Goal: Information Seeking & Learning: Learn about a topic

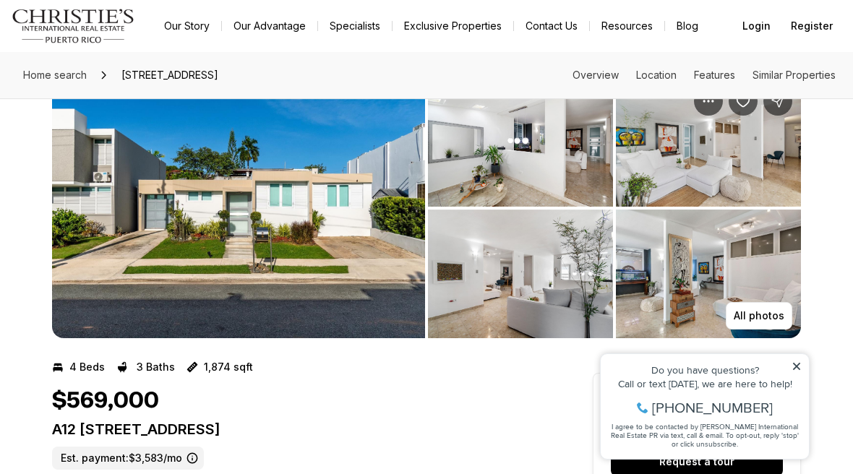
scroll to position [48, 0]
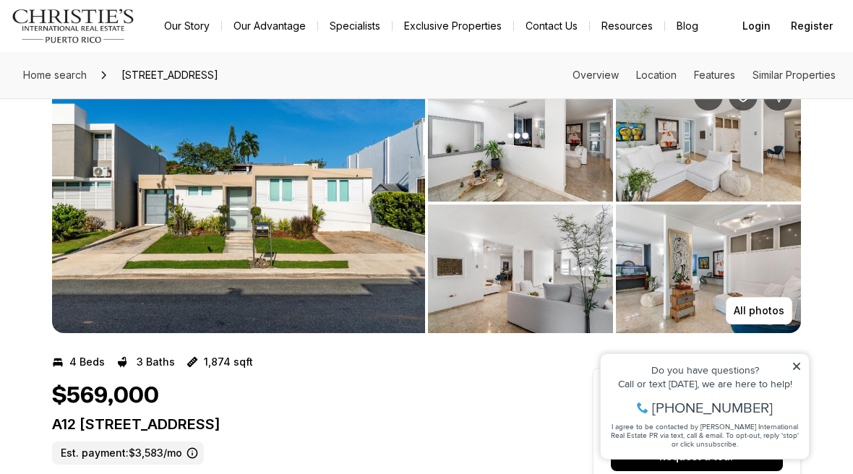
click at [767, 315] on p "All photos" at bounding box center [759, 311] width 51 height 12
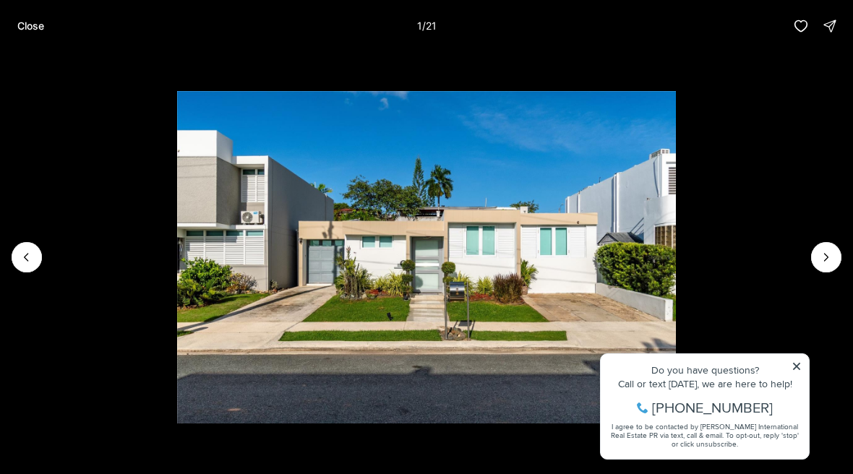
click at [826, 261] on icon "Next slide" at bounding box center [827, 257] width 4 height 7
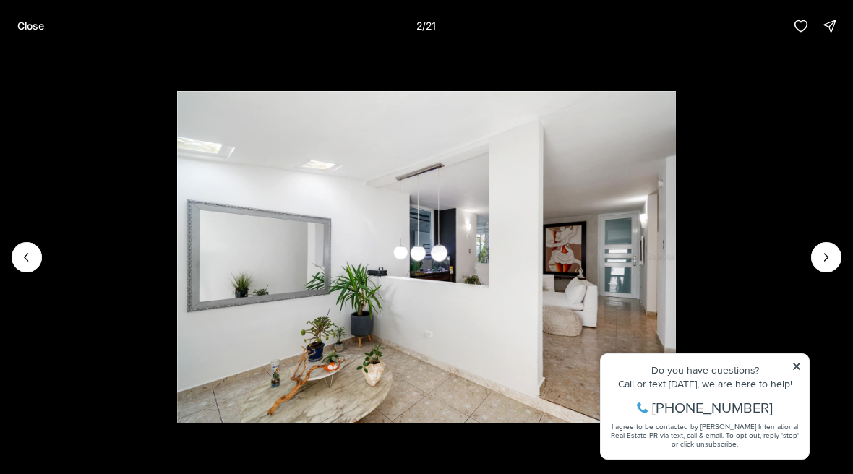
click at [834, 273] on button "Next slide" at bounding box center [826, 257] width 30 height 30
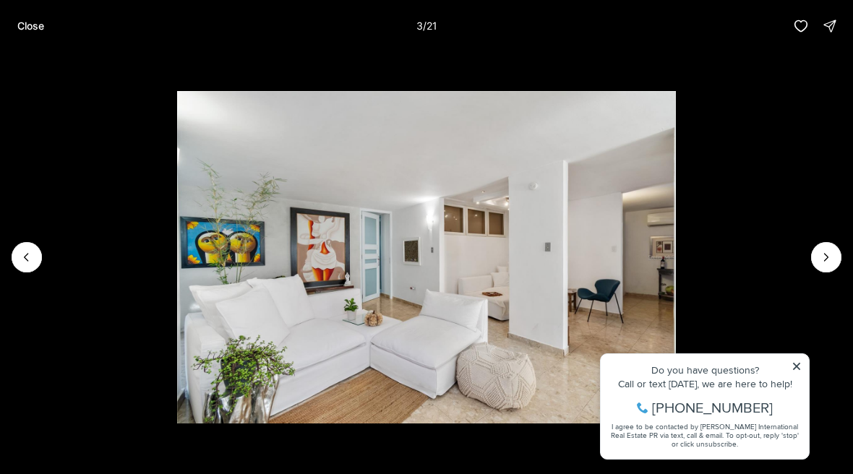
click at [833, 273] on button "Next slide" at bounding box center [826, 257] width 30 height 30
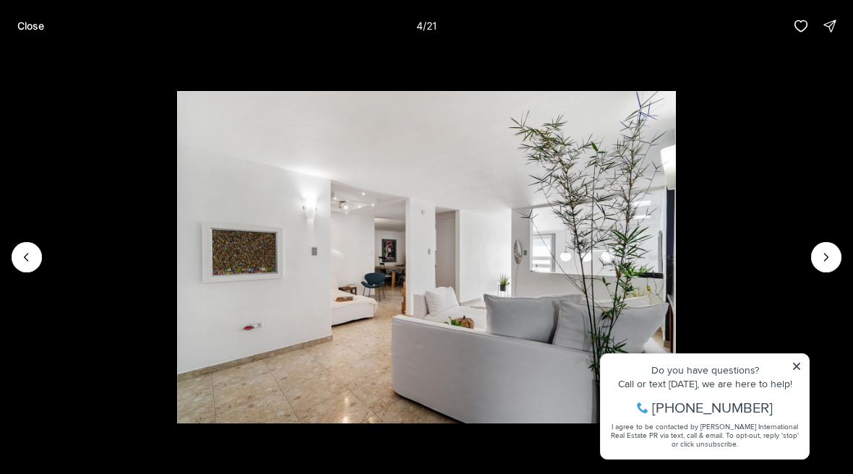
click at [833, 265] on icon "Next slide" at bounding box center [826, 257] width 14 height 14
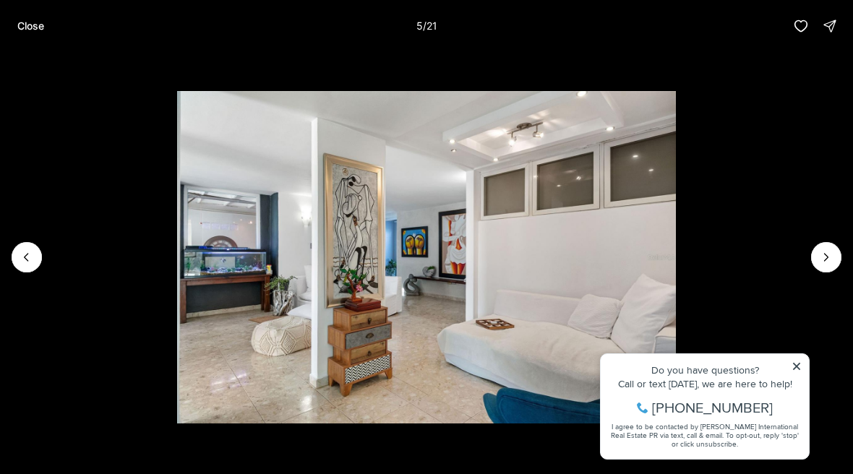
click at [838, 273] on button "Next slide" at bounding box center [826, 257] width 30 height 30
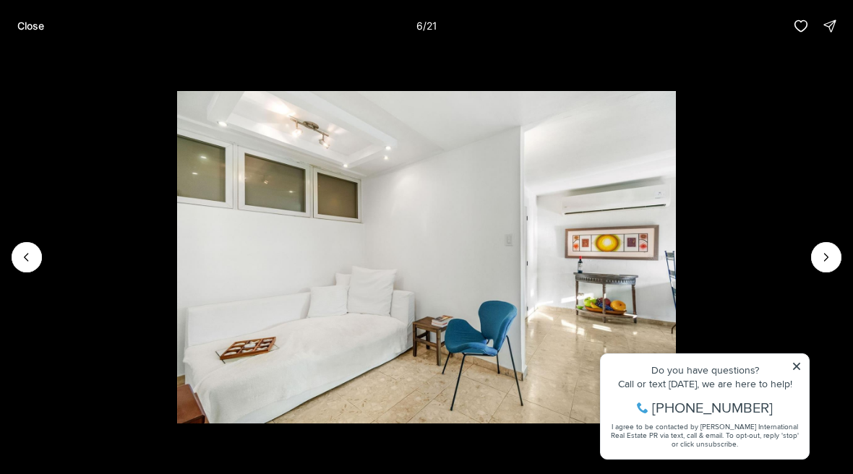
click at [837, 273] on button "Next slide" at bounding box center [826, 257] width 30 height 30
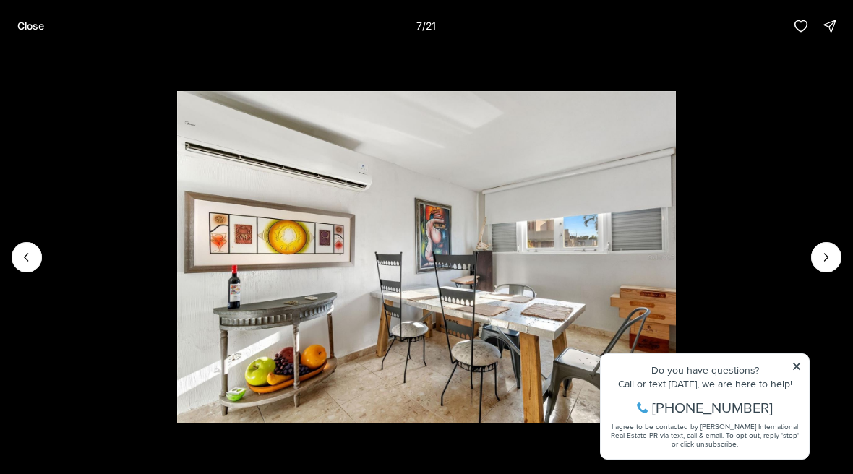
click at [675, 286] on img "7 of 21" at bounding box center [426, 257] width 498 height 332
click at [827, 265] on icon "Next slide" at bounding box center [826, 257] width 14 height 14
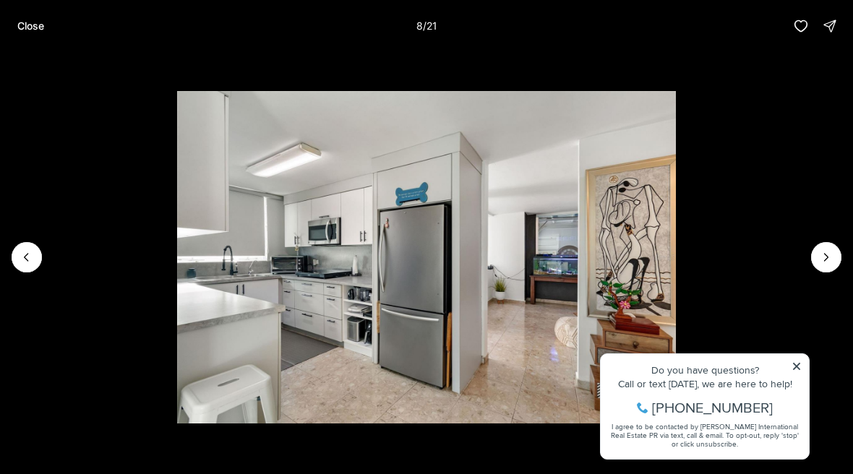
click at [833, 265] on icon "Next slide" at bounding box center [826, 257] width 14 height 14
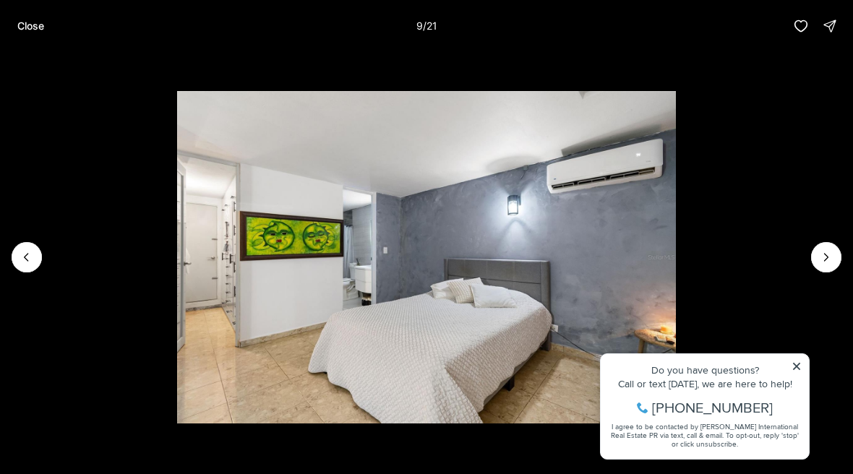
click at [675, 290] on img "9 of 21" at bounding box center [426, 257] width 498 height 332
click at [830, 265] on icon "Next slide" at bounding box center [826, 257] width 14 height 14
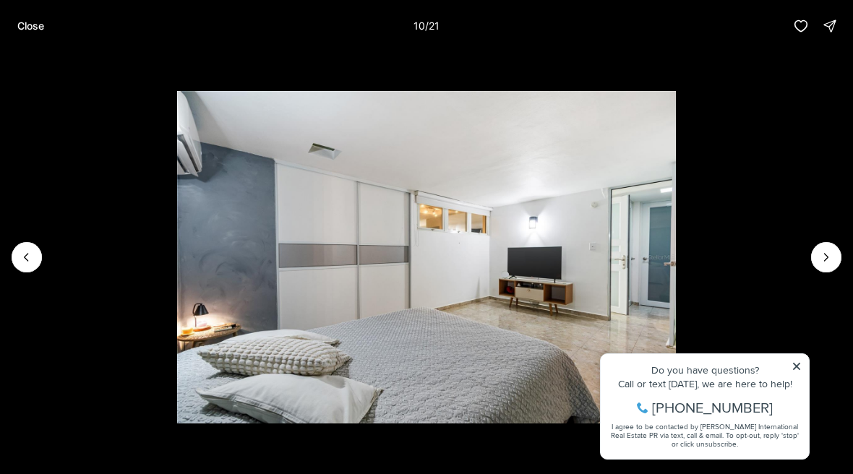
click at [827, 265] on icon "Next slide" at bounding box center [826, 257] width 14 height 14
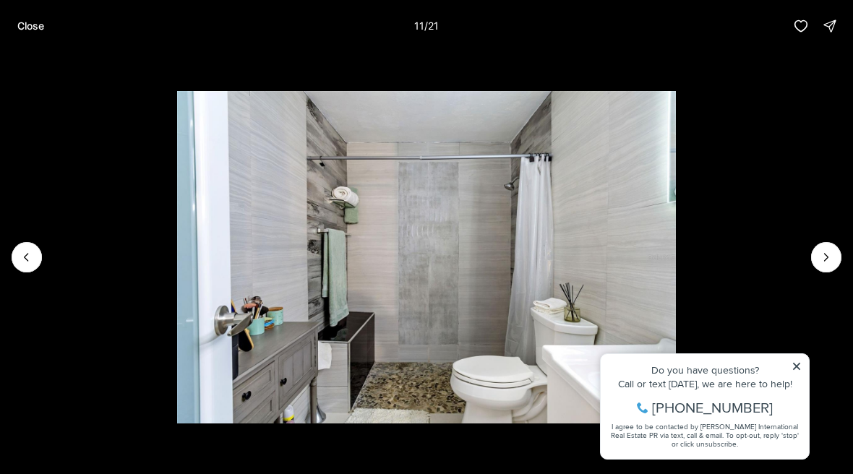
click at [832, 265] on icon "Next slide" at bounding box center [826, 257] width 14 height 14
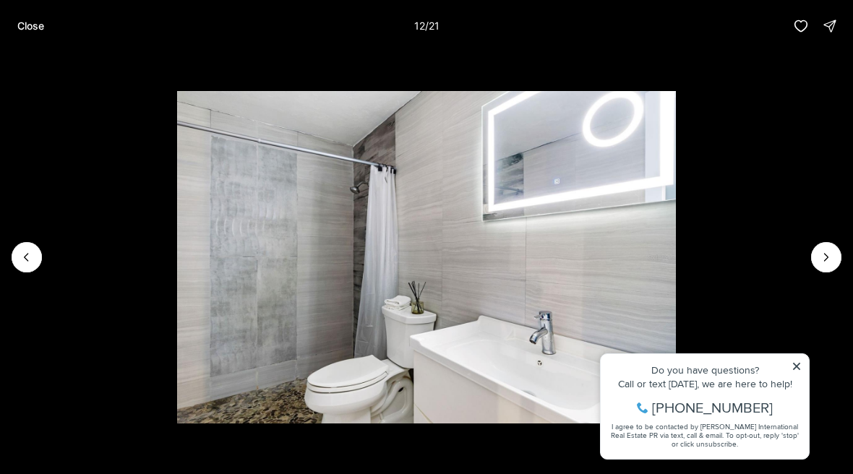
click at [831, 265] on icon "Next slide" at bounding box center [826, 257] width 14 height 14
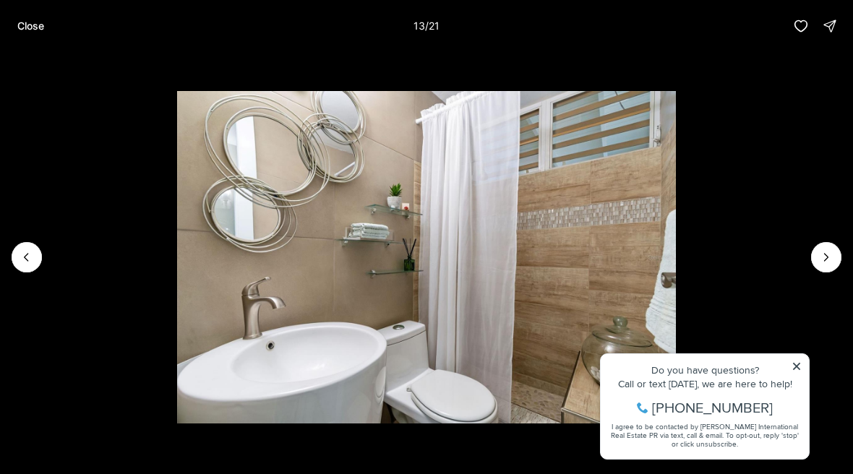
click at [832, 265] on icon "Next slide" at bounding box center [826, 257] width 14 height 14
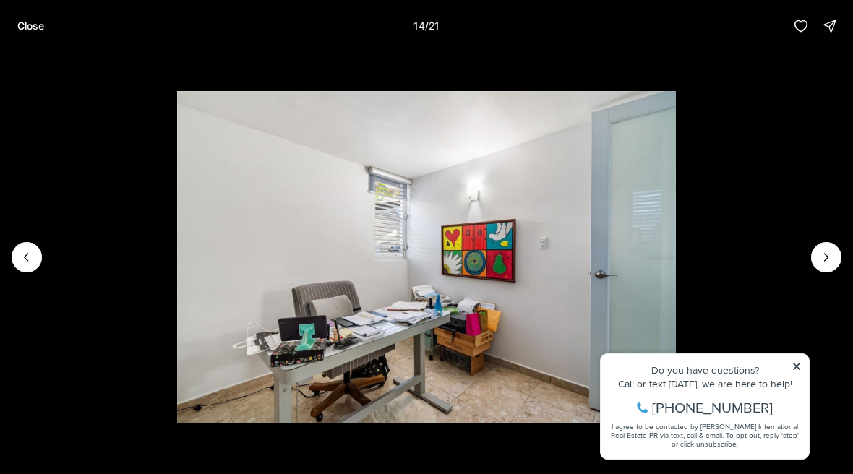
click at [833, 273] on button "Next slide" at bounding box center [826, 257] width 30 height 30
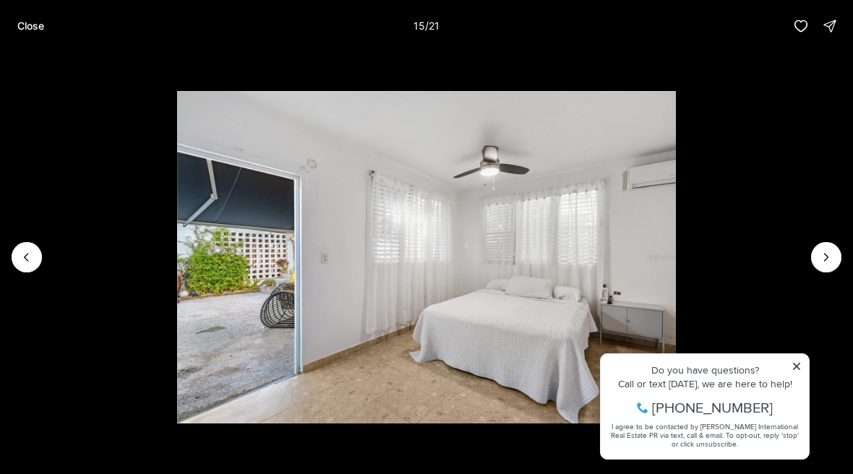
click at [837, 273] on button "Next slide" at bounding box center [826, 257] width 30 height 30
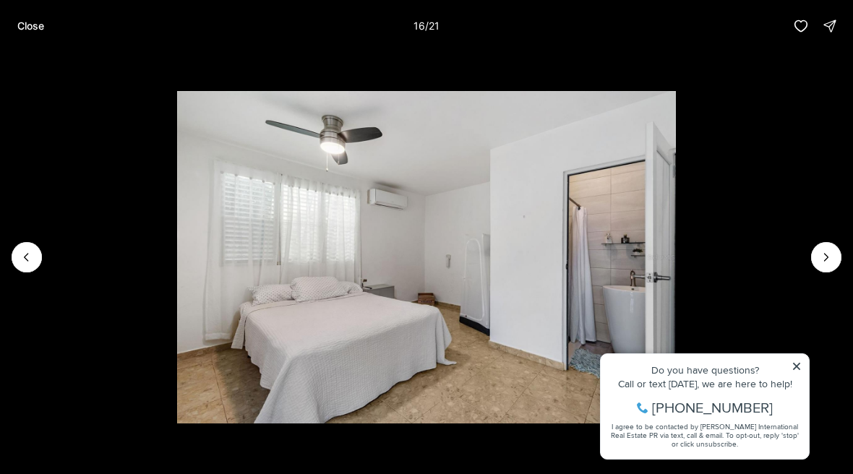
click at [836, 273] on button "Next slide" at bounding box center [826, 257] width 30 height 30
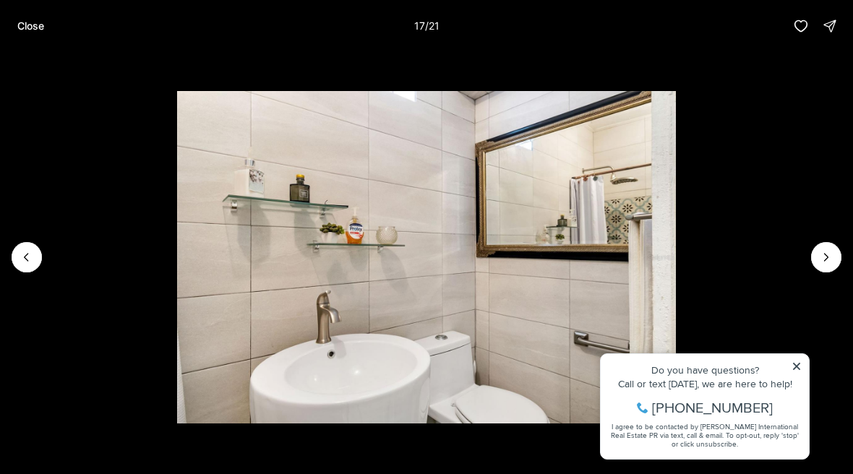
click at [675, 286] on img "17 of 21" at bounding box center [426, 257] width 498 height 332
click at [817, 273] on button "Next slide" at bounding box center [826, 257] width 30 height 30
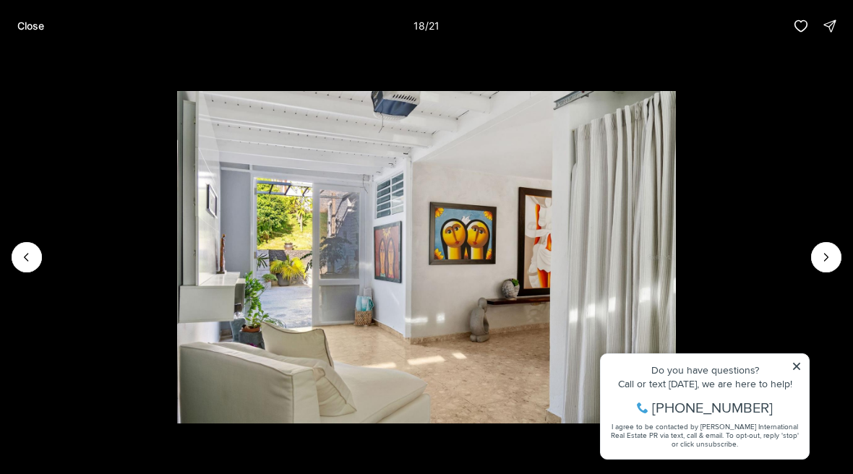
click at [837, 273] on button "Next slide" at bounding box center [826, 257] width 30 height 30
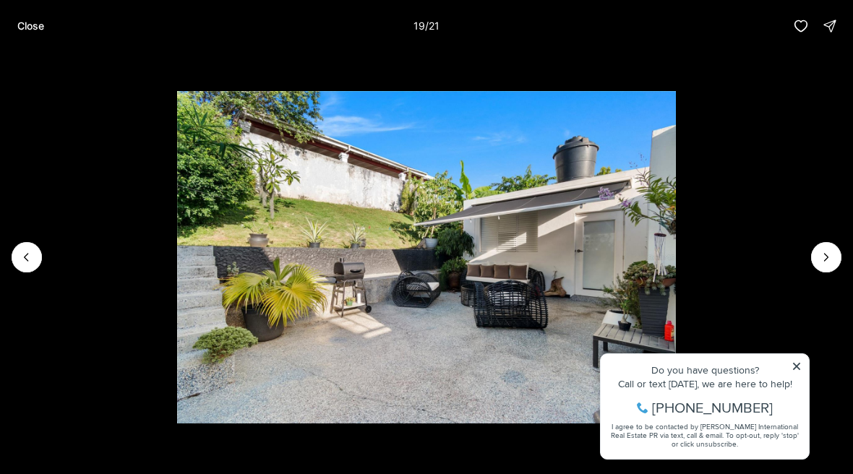
click at [822, 273] on button "Next slide" at bounding box center [826, 257] width 30 height 30
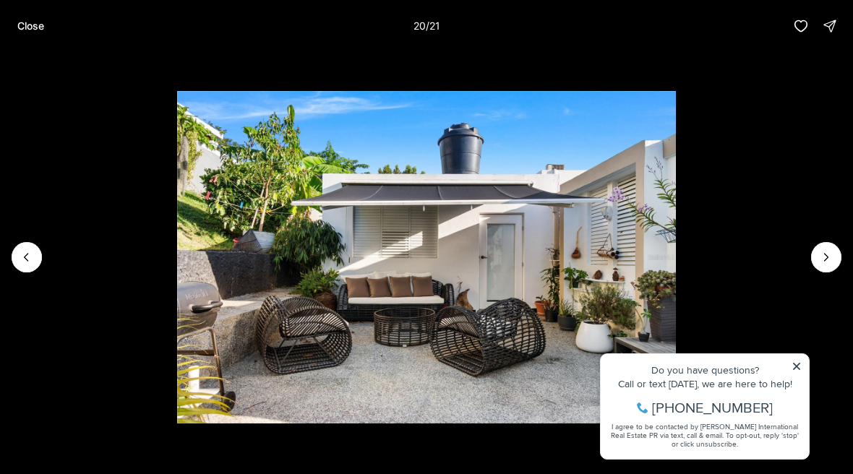
click at [830, 265] on icon "Next slide" at bounding box center [826, 257] width 14 height 14
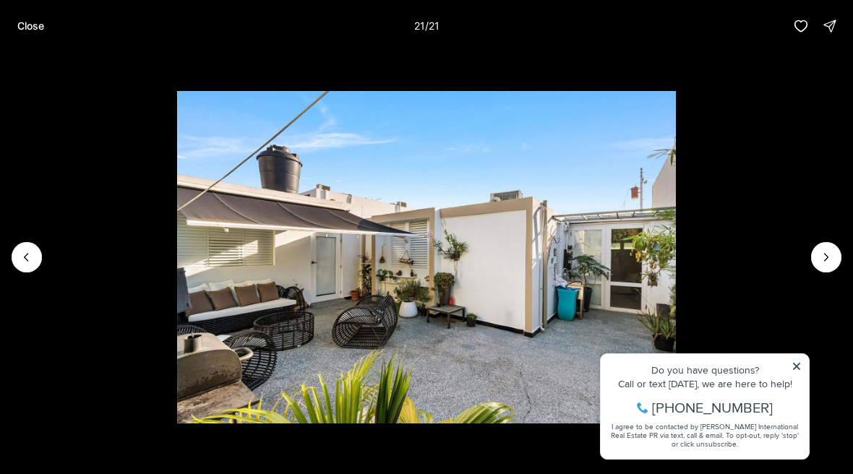
click at [675, 283] on img "21 of 21" at bounding box center [426, 257] width 498 height 332
click at [675, 284] on img "21 of 21" at bounding box center [426, 257] width 498 height 332
click at [25, 265] on icon "Previous slide" at bounding box center [27, 257] width 14 height 14
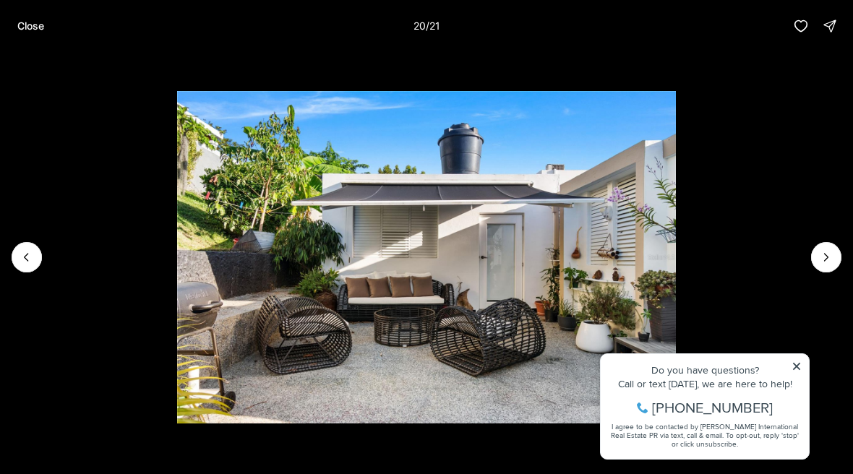
click at [33, 265] on icon "Previous slide" at bounding box center [27, 257] width 14 height 14
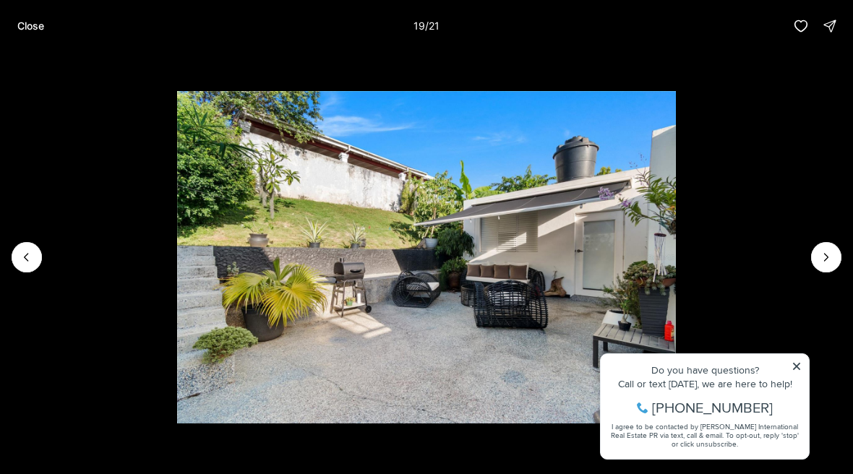
click at [31, 265] on icon "Previous slide" at bounding box center [27, 257] width 14 height 14
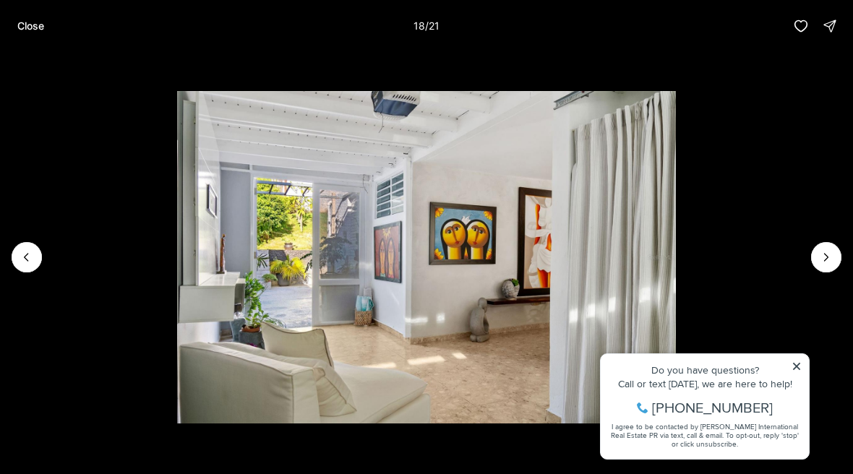
click at [33, 265] on icon "Previous slide" at bounding box center [27, 257] width 14 height 14
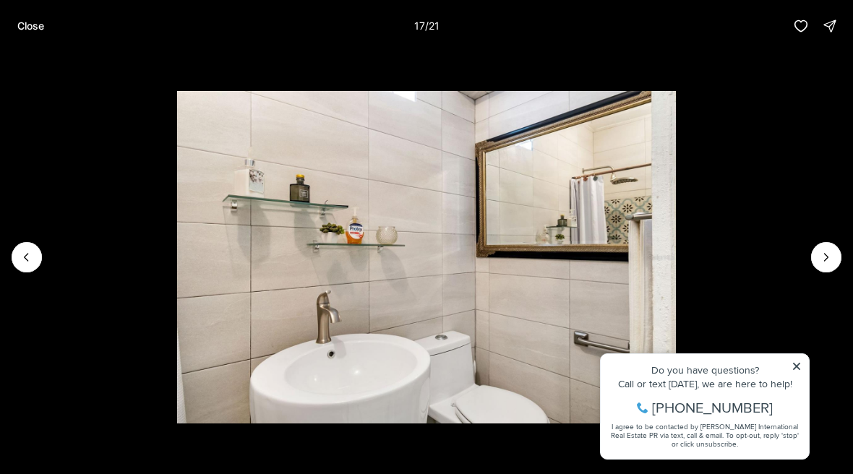
click at [33, 265] on icon "Previous slide" at bounding box center [27, 257] width 14 height 14
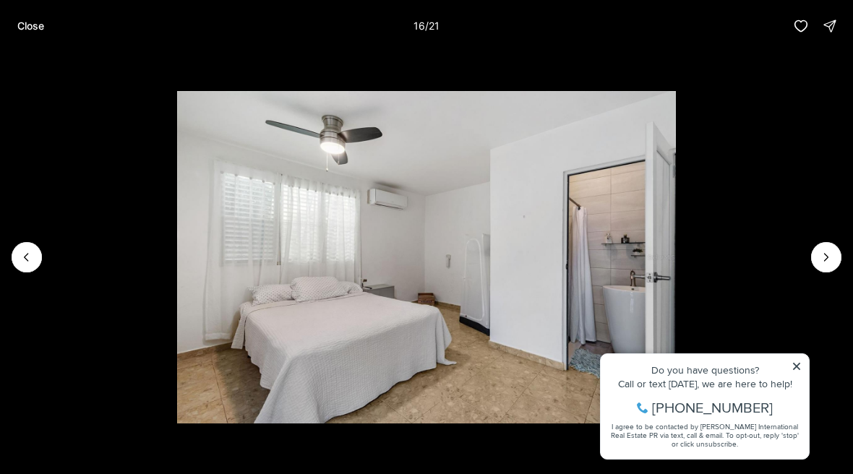
click at [33, 265] on icon "Previous slide" at bounding box center [27, 257] width 14 height 14
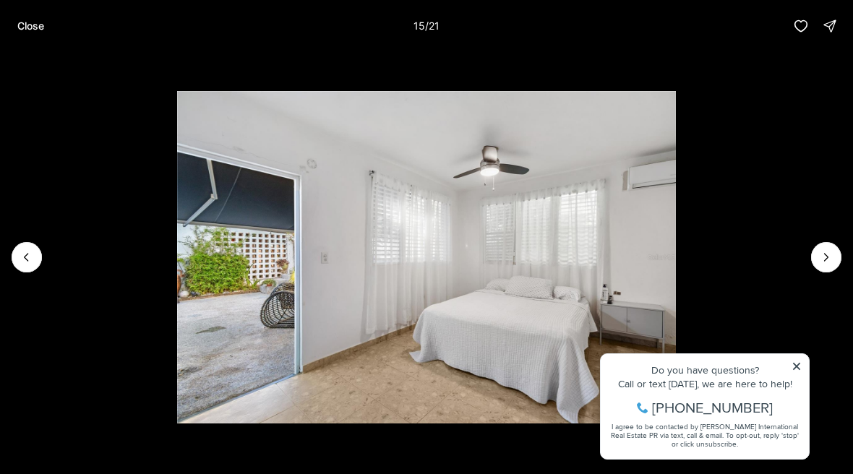
click at [824, 265] on icon "Next slide" at bounding box center [826, 257] width 14 height 14
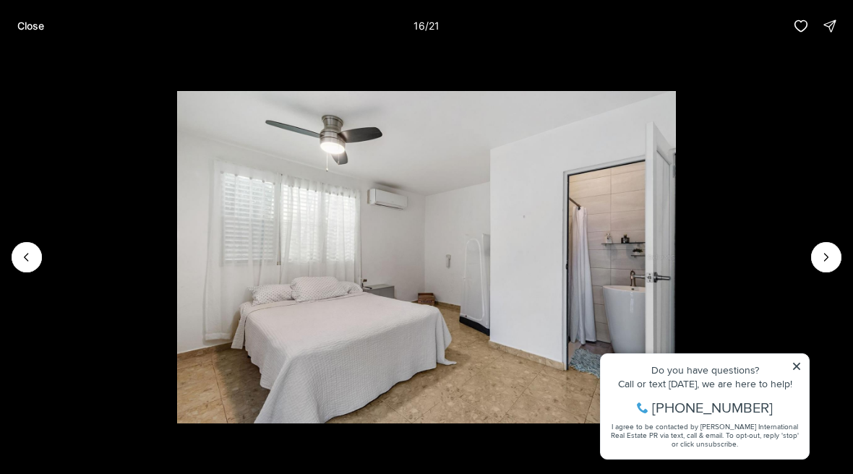
click at [22, 265] on icon "Previous slide" at bounding box center [27, 257] width 14 height 14
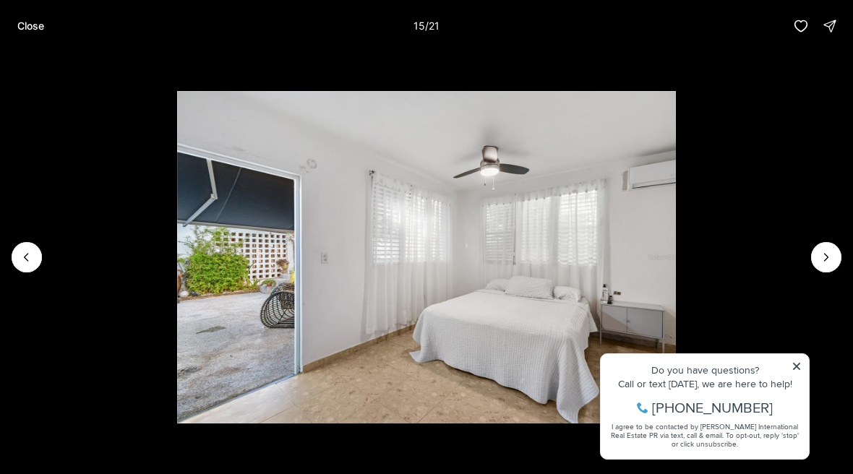
click at [31, 265] on icon "Previous slide" at bounding box center [27, 257] width 14 height 14
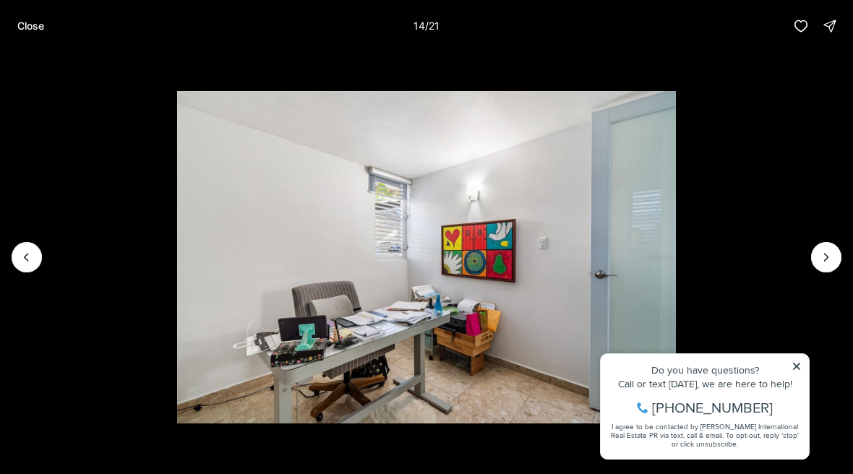
click at [32, 265] on icon "Previous slide" at bounding box center [27, 257] width 14 height 14
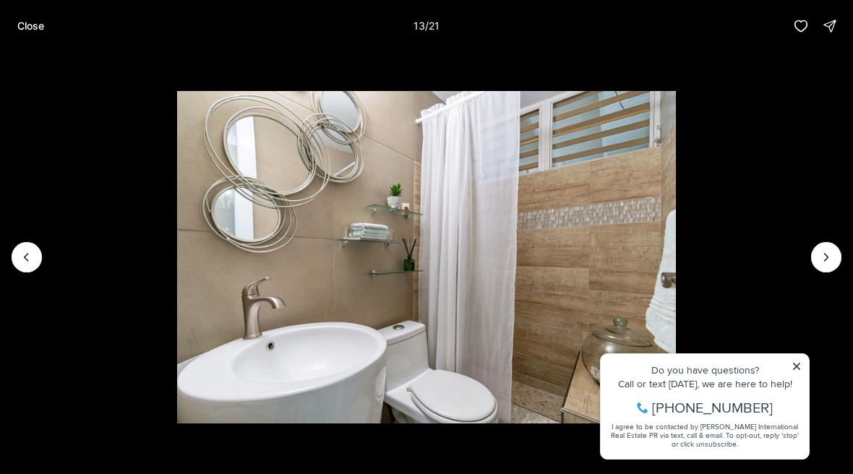
click at [32, 265] on icon "Previous slide" at bounding box center [27, 257] width 14 height 14
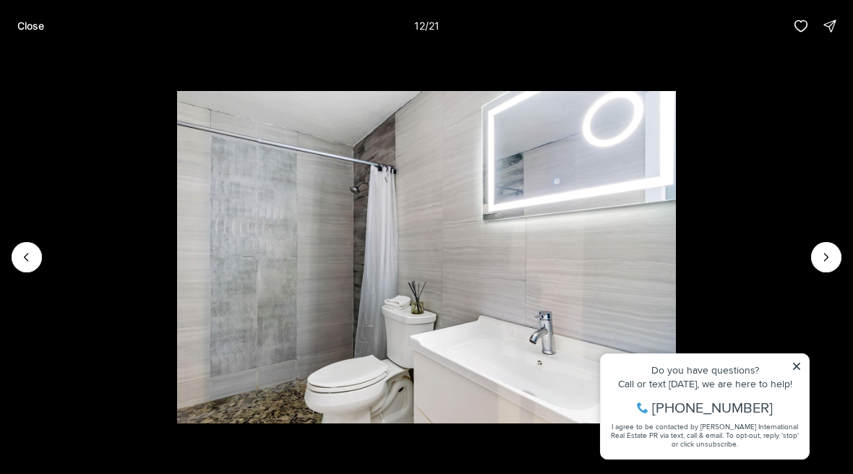
click at [30, 265] on icon "Previous slide" at bounding box center [27, 257] width 14 height 14
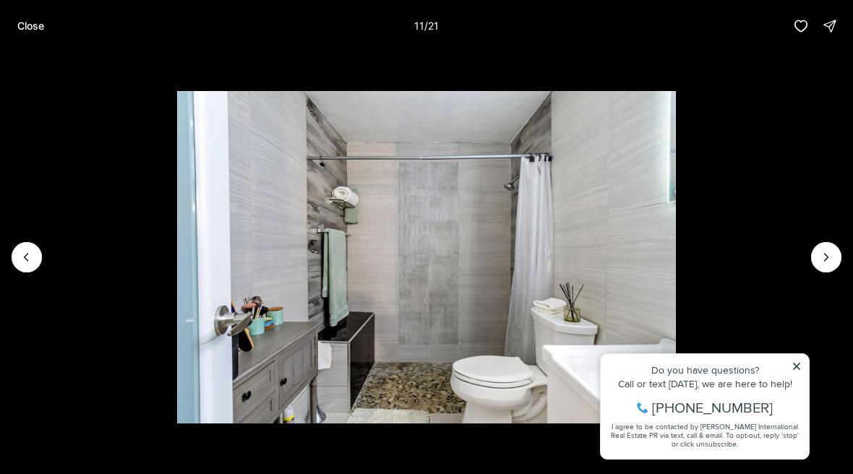
click at [833, 265] on icon "Next slide" at bounding box center [826, 257] width 14 height 14
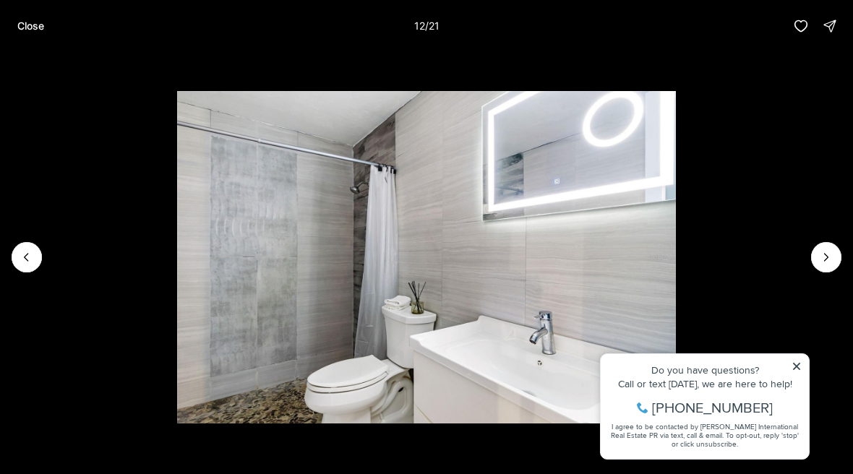
click at [177, 316] on img "12 of 21" at bounding box center [426, 257] width 498 height 332
click at [30, 265] on icon "Previous slide" at bounding box center [27, 257] width 14 height 14
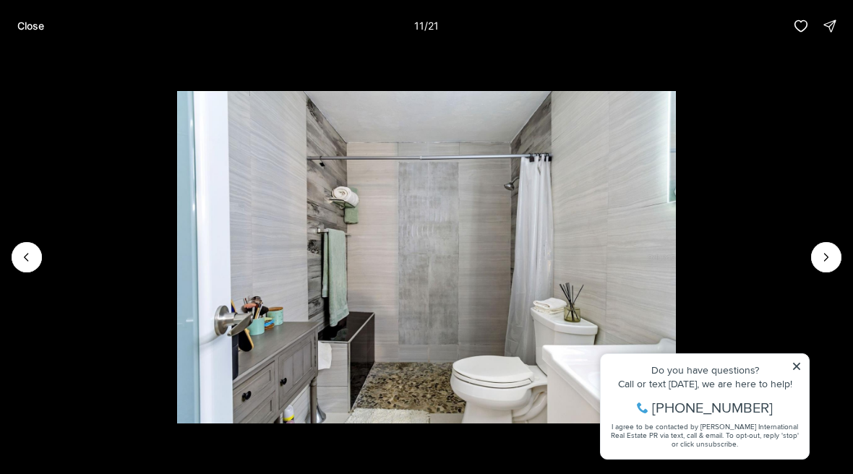
click at [38, 273] on button "Previous slide" at bounding box center [27, 257] width 30 height 30
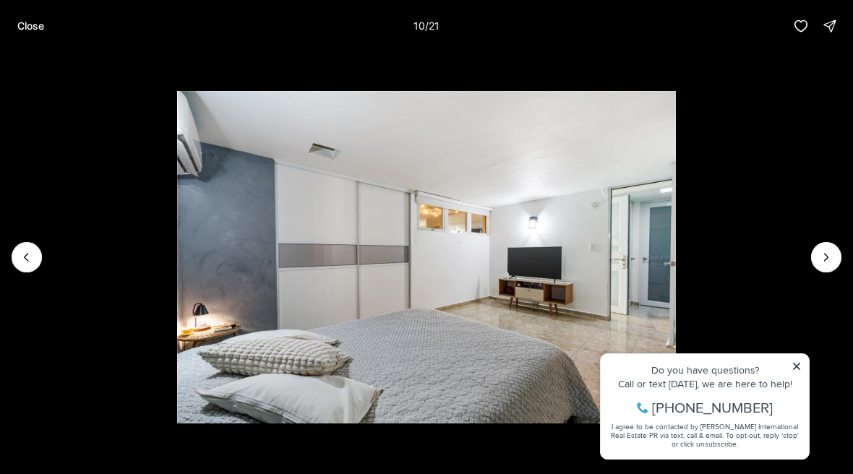
click at [33, 265] on icon "Previous slide" at bounding box center [27, 257] width 14 height 14
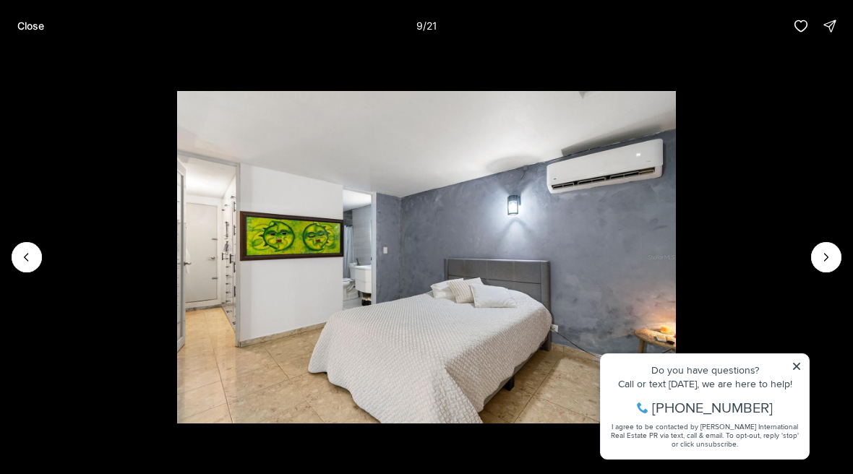
click at [831, 265] on icon "Next slide" at bounding box center [826, 257] width 14 height 14
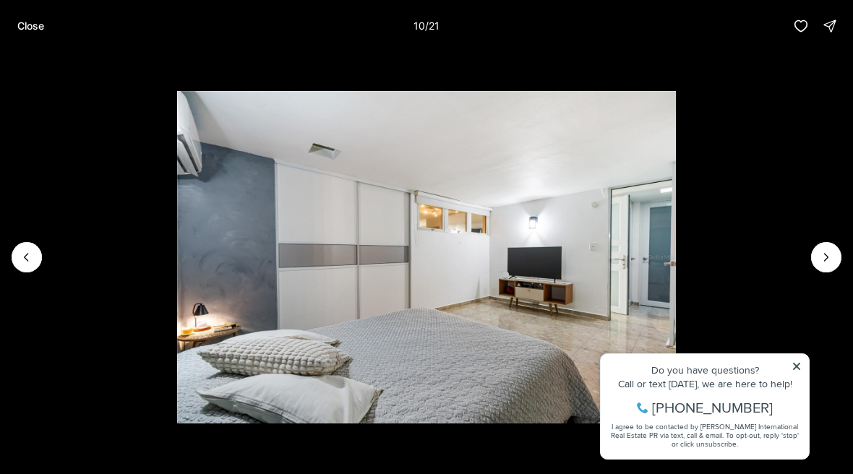
click at [28, 265] on icon "Previous slide" at bounding box center [27, 257] width 14 height 14
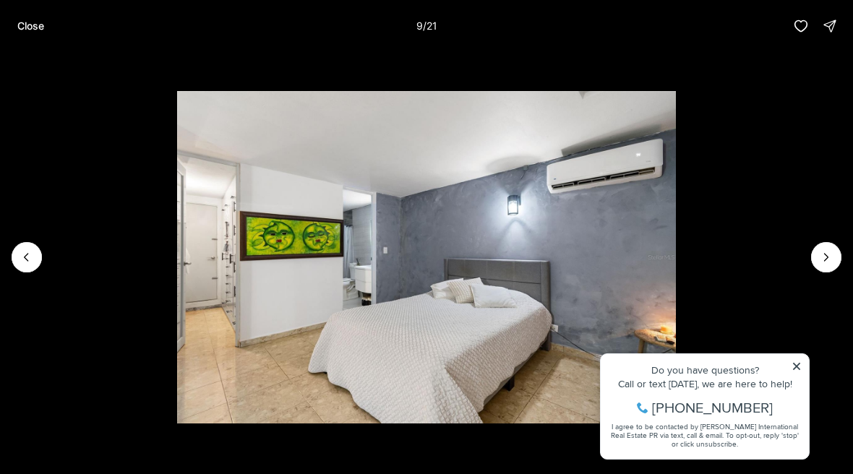
click at [829, 265] on icon "Next slide" at bounding box center [826, 257] width 14 height 14
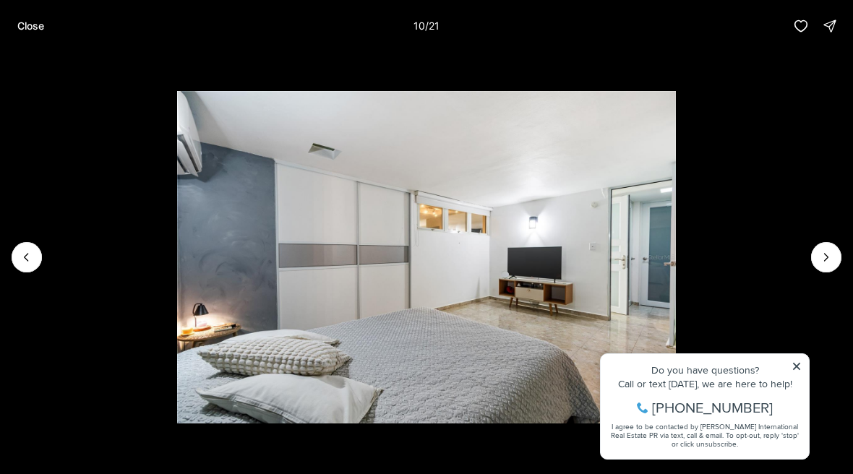
click at [30, 265] on icon "Previous slide" at bounding box center [27, 257] width 14 height 14
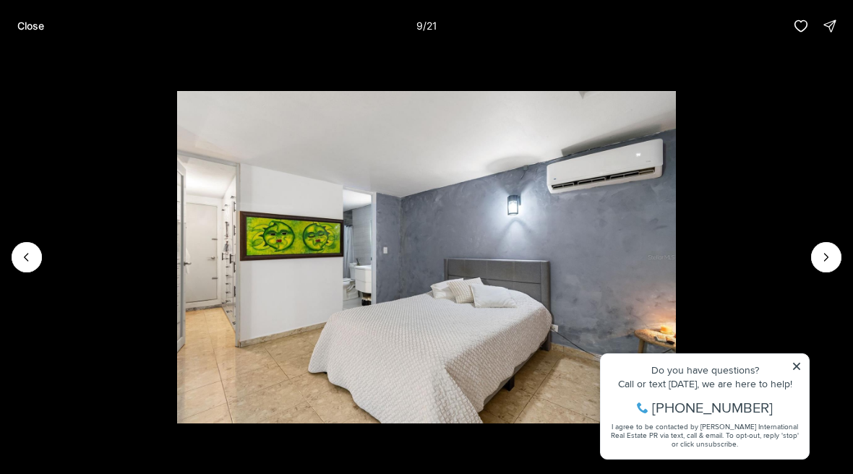
click at [30, 265] on icon "Previous slide" at bounding box center [27, 257] width 14 height 14
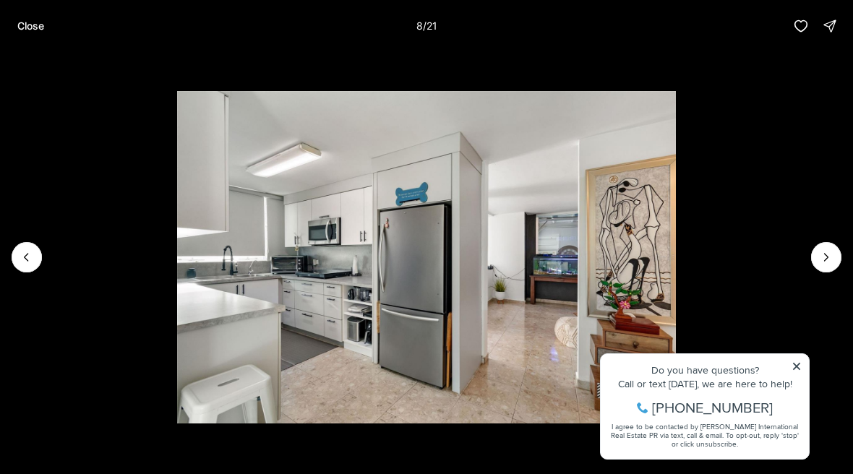
click at [31, 265] on icon "Previous slide" at bounding box center [27, 257] width 14 height 14
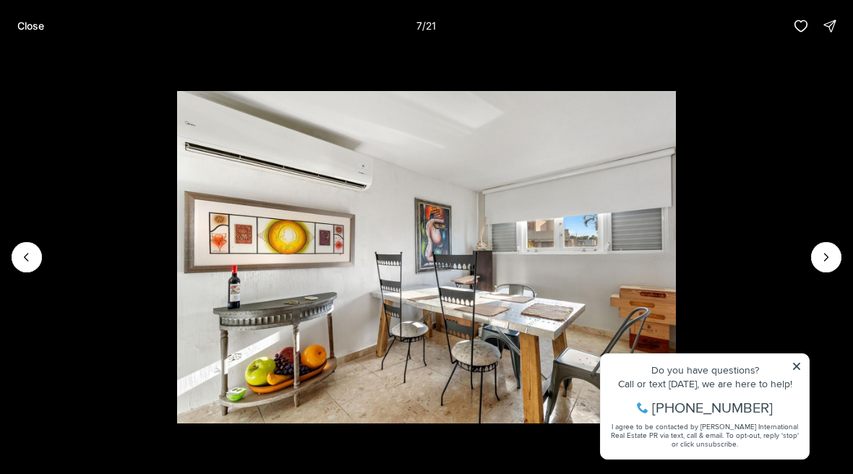
click at [30, 265] on icon "Previous slide" at bounding box center [27, 257] width 14 height 14
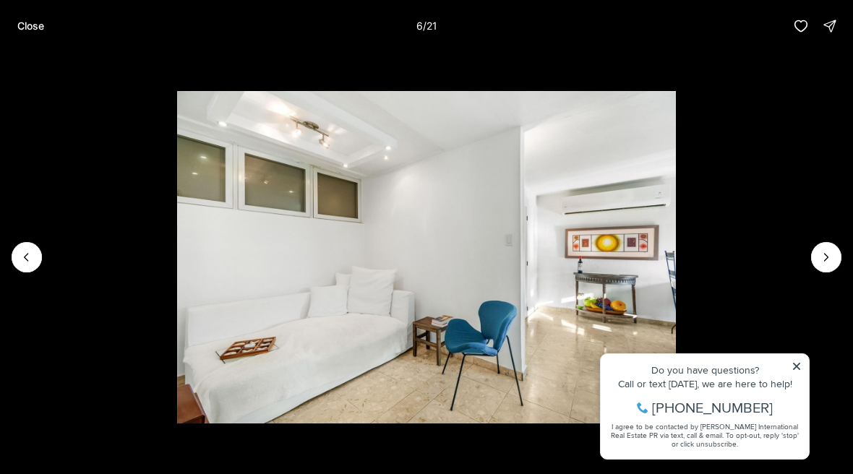
click at [177, 304] on img "6 of 21" at bounding box center [426, 257] width 498 height 332
click at [25, 265] on icon "Previous slide" at bounding box center [27, 257] width 14 height 14
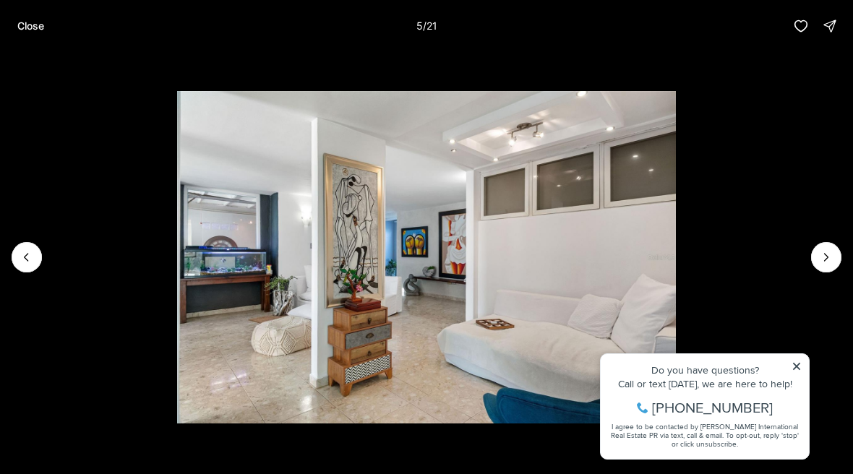
click at [29, 273] on button "Previous slide" at bounding box center [27, 257] width 30 height 30
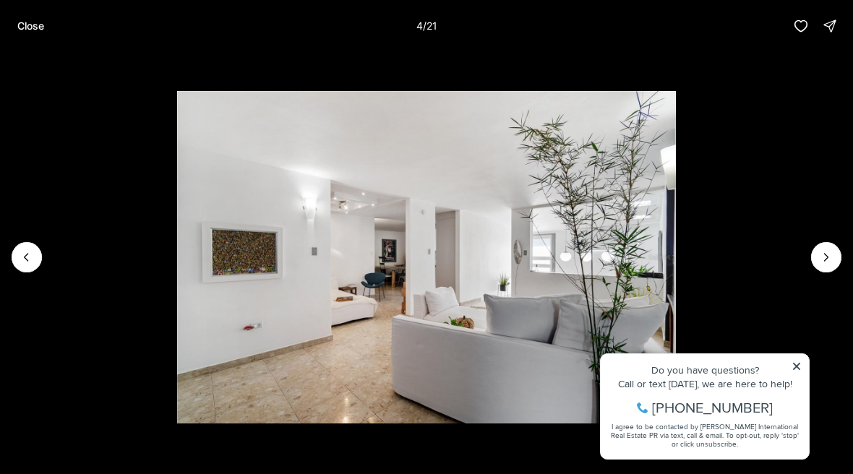
click at [33, 265] on icon "Previous slide" at bounding box center [27, 257] width 14 height 14
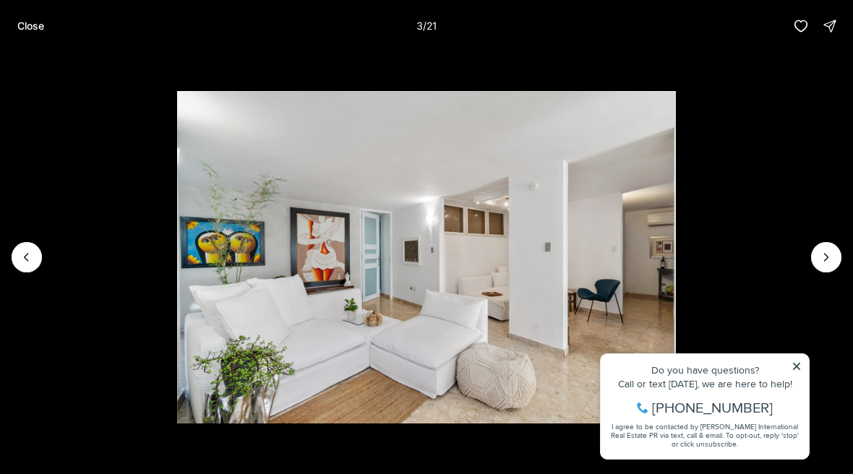
click at [26, 265] on icon "Previous slide" at bounding box center [27, 257] width 14 height 14
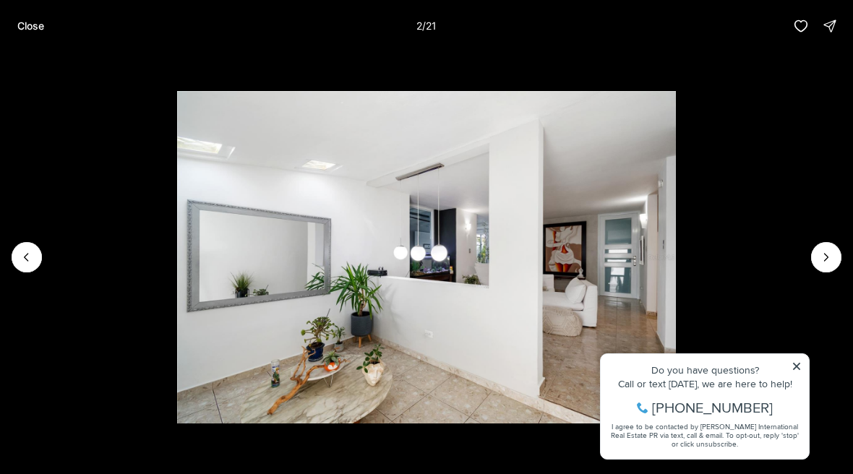
click at [32, 265] on icon "Previous slide" at bounding box center [27, 257] width 14 height 14
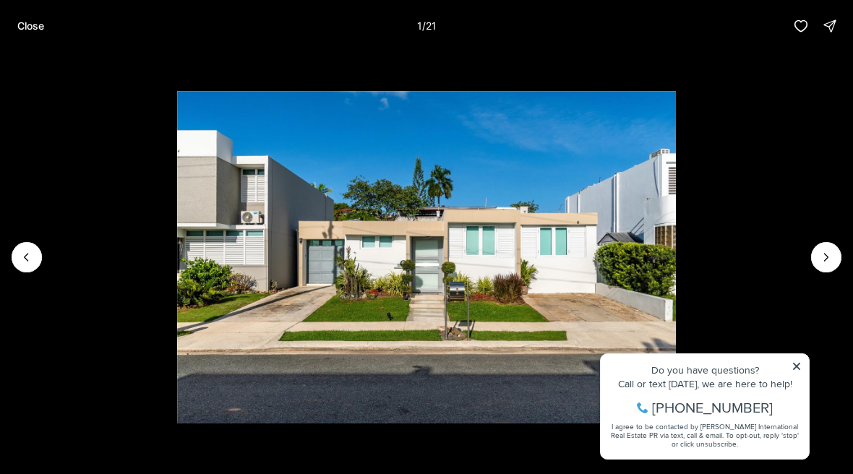
click at [177, 287] on img "1 of 21" at bounding box center [426, 257] width 498 height 332
click at [30, 22] on p "Close" at bounding box center [30, 26] width 27 height 12
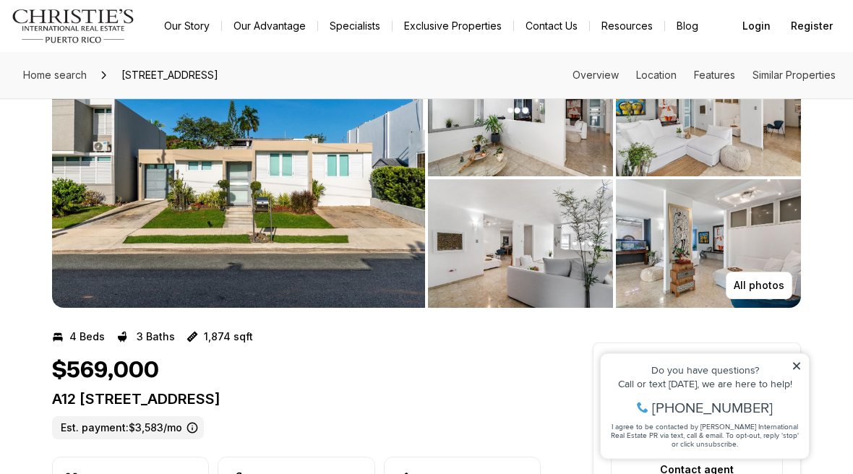
scroll to position [0, 0]
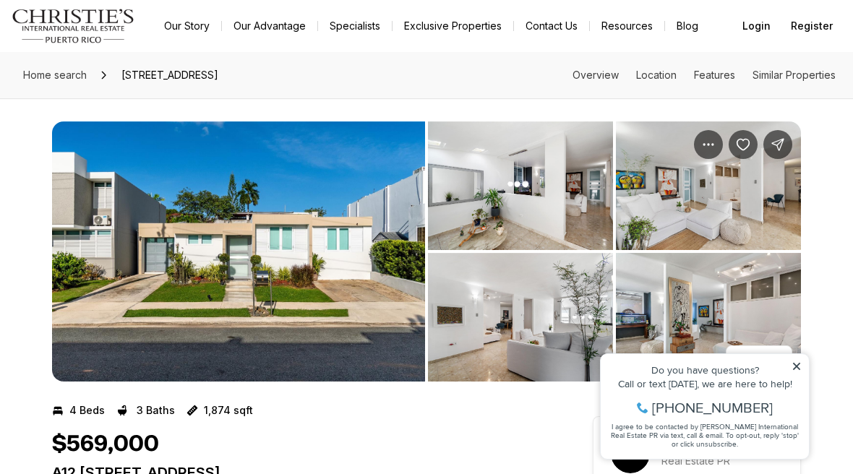
click at [188, 16] on link "Our Story" at bounding box center [187, 26] width 69 height 20
